Goal: Consume media (video, audio)

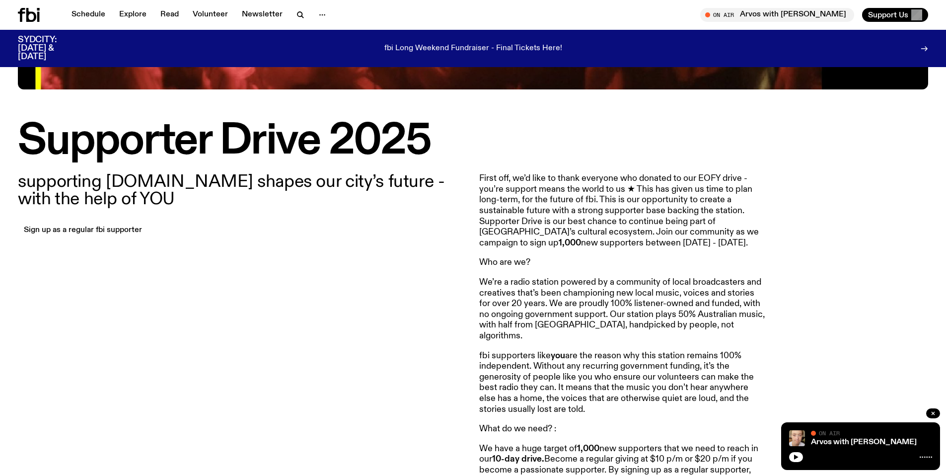
scroll to position [259, 0]
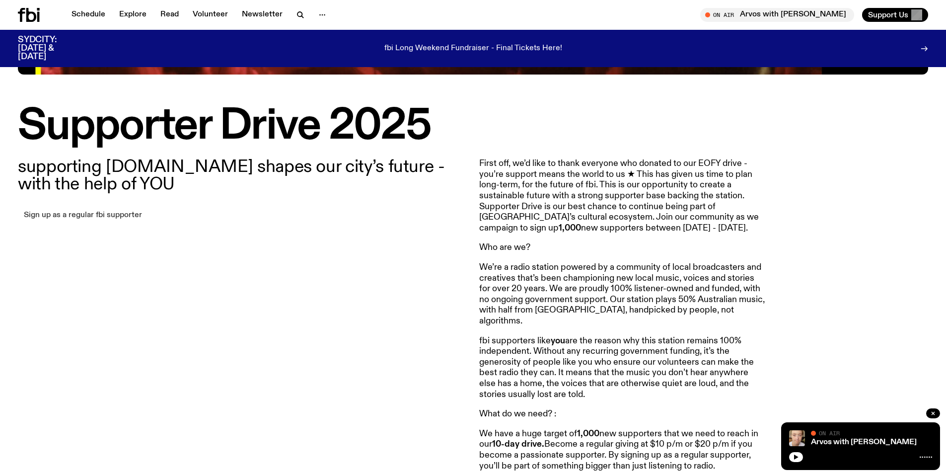
click at [119, 211] on link "Sign up as a regular fbi supporter" at bounding box center [83, 216] width 130 height 14
click at [89, 15] on link "Schedule" at bounding box center [89, 15] width 46 height 14
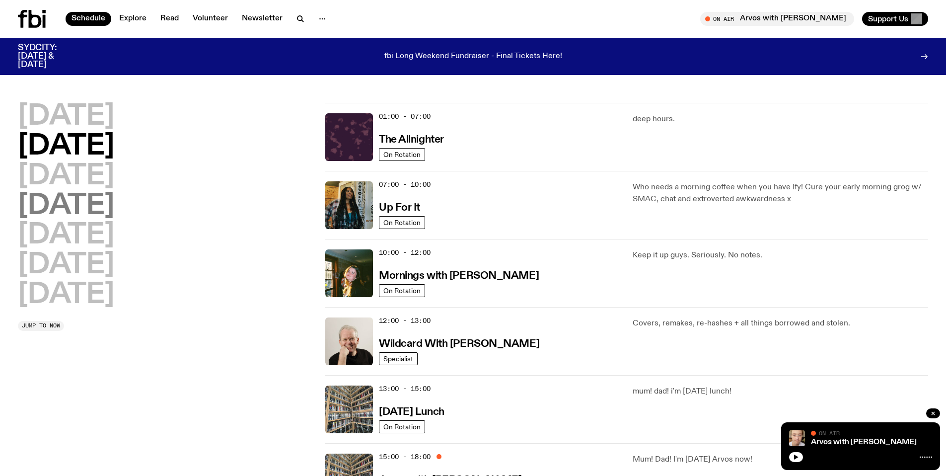
click at [105, 203] on h2 "[DATE]" at bounding box center [66, 206] width 96 height 28
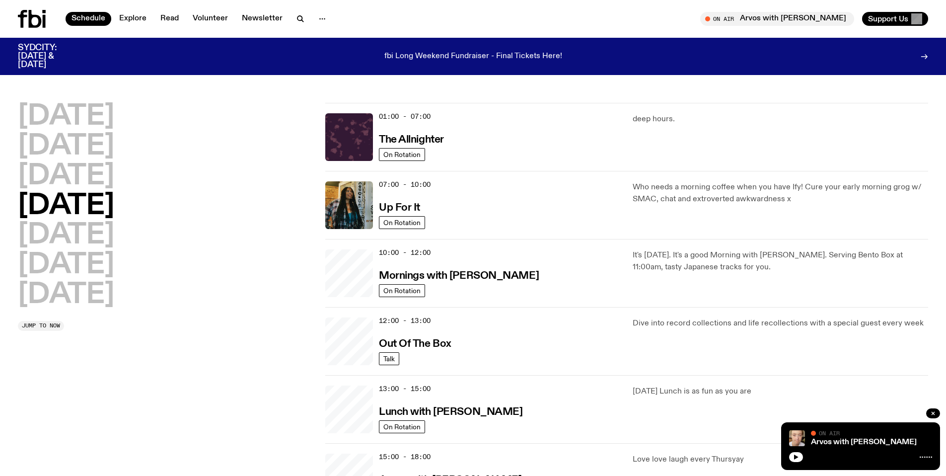
scroll to position [27, 0]
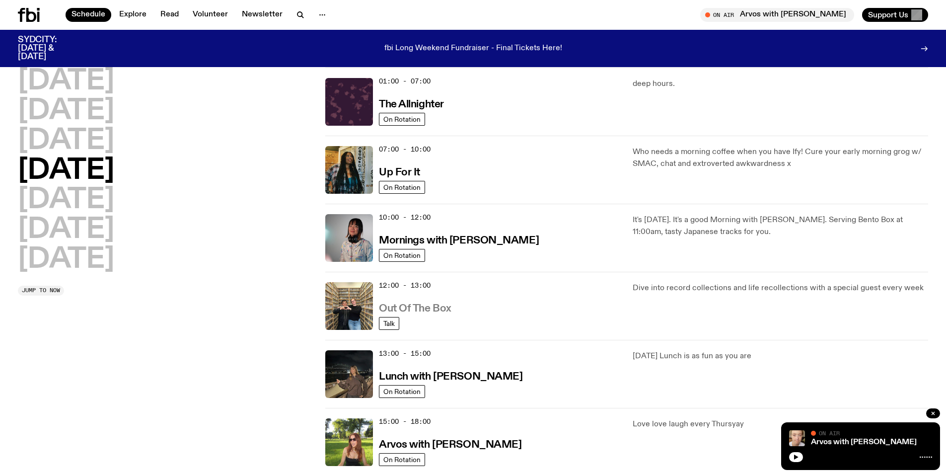
click at [433, 309] on h3 "Out Of The Box" at bounding box center [415, 308] width 73 height 10
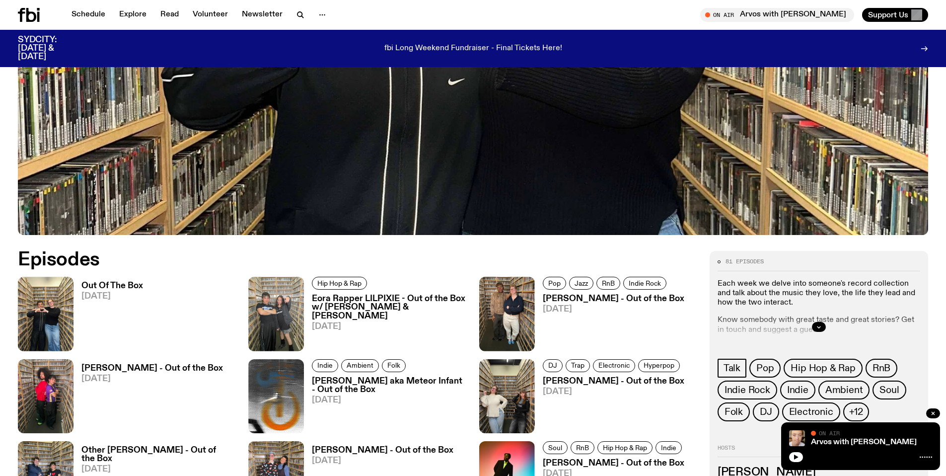
scroll to position [483, 0]
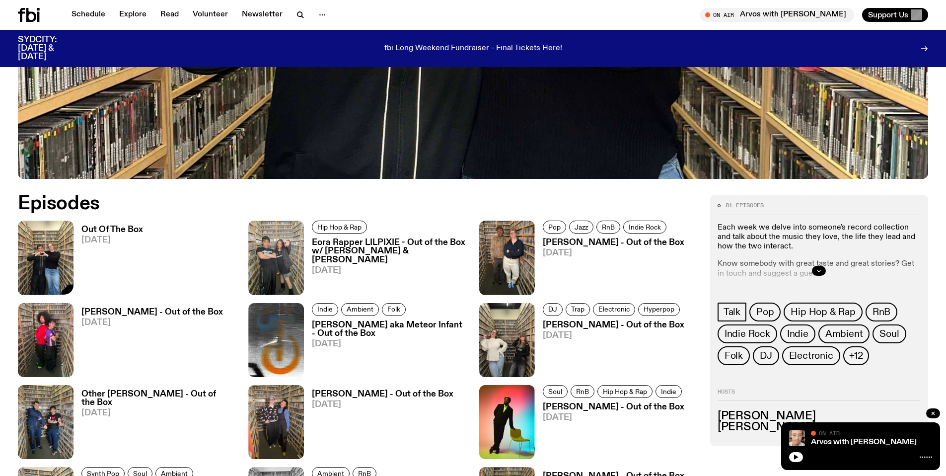
click at [30, 266] on img at bounding box center [46, 257] width 56 height 74
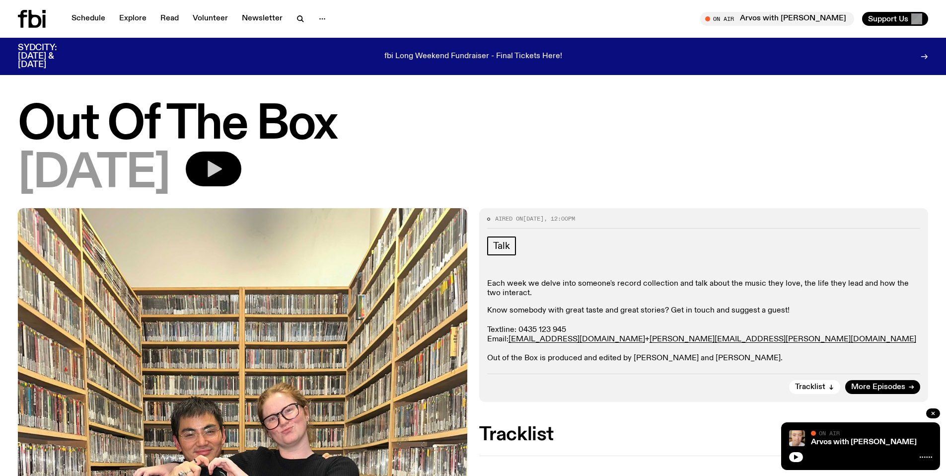
click at [240, 178] on button "button" at bounding box center [214, 168] width 56 height 35
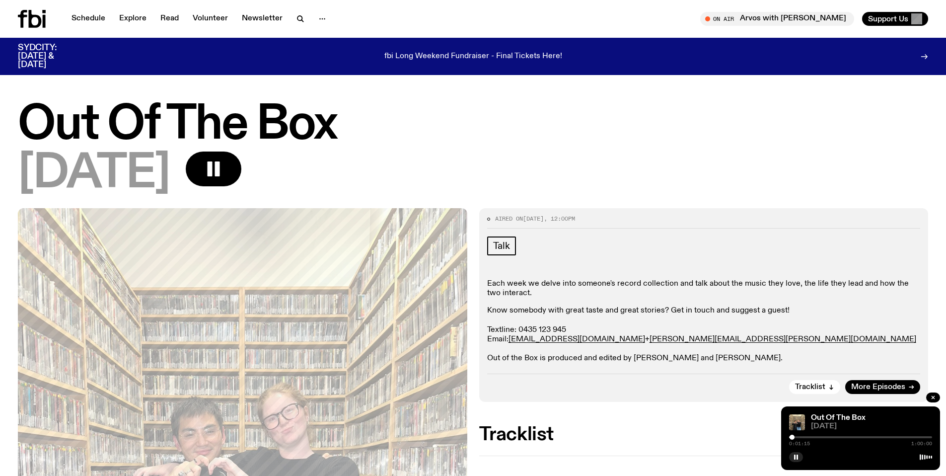
click at [794, 438] on div at bounding box center [792, 437] width 5 height 5
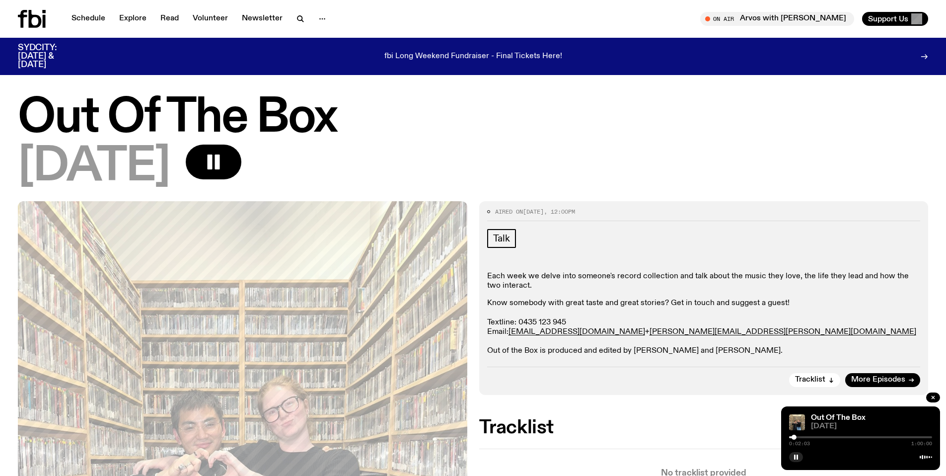
scroll to position [1, 0]
